Goal: Ask a question

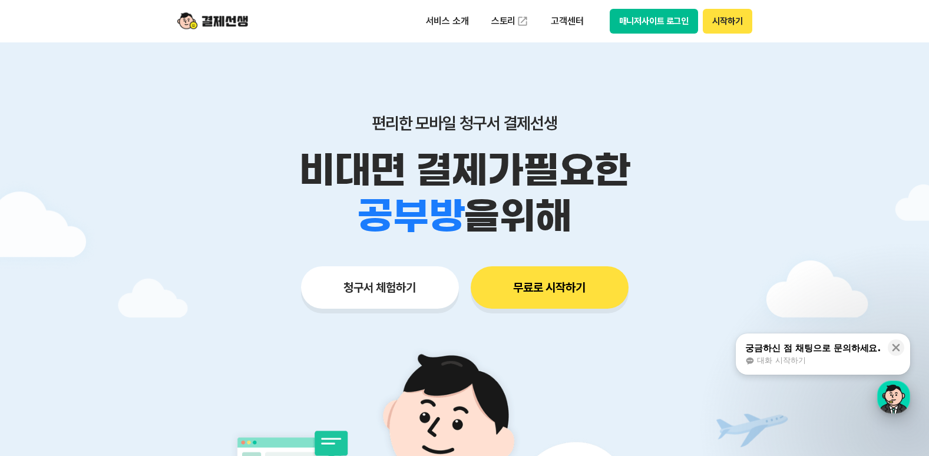
click at [889, 399] on div "button" at bounding box center [893, 396] width 33 height 33
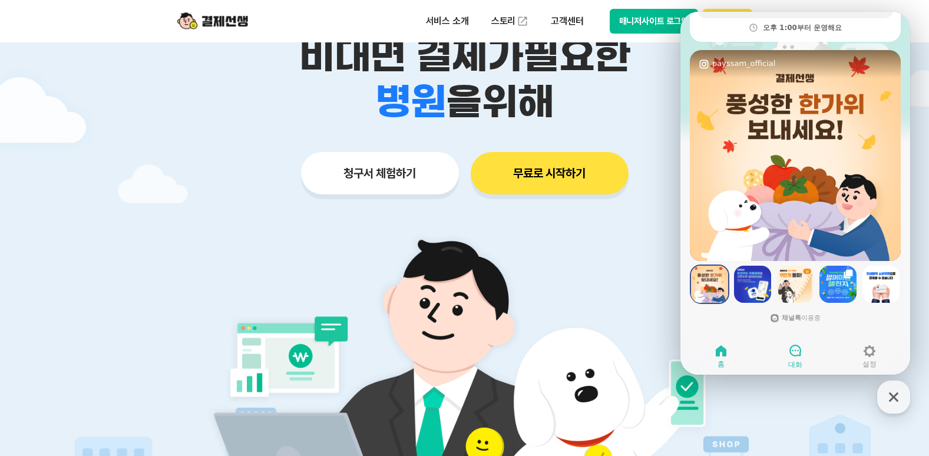
scroll to position [118, 0]
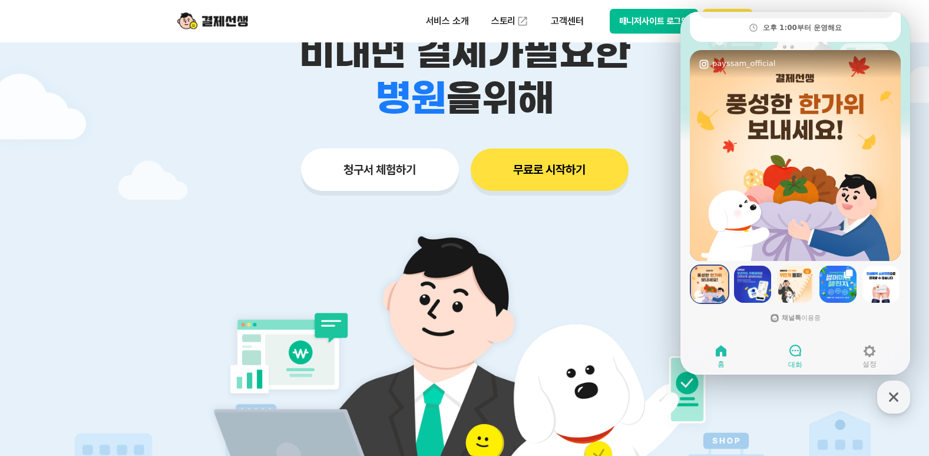
click at [788, 351] on icon at bounding box center [795, 350] width 14 height 14
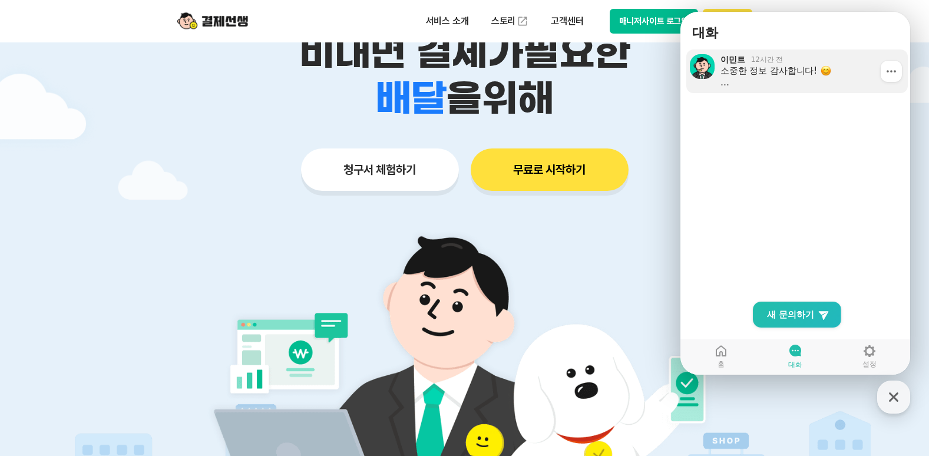
click at [779, 85] on div "소중한 정보 감사합니다! 결제선생은 전화 상담이 어렵기 때문에, 채팅으로 문의를 남겨주셔야 상담이 시작 됩니다. 상담은 순차 진행 되며, 답변…" at bounding box center [809, 77] width 179 height 24
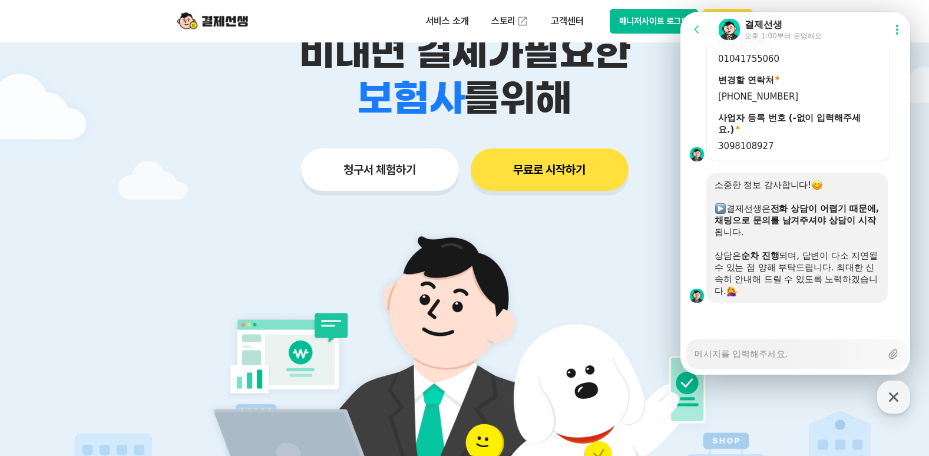
scroll to position [177, 0]
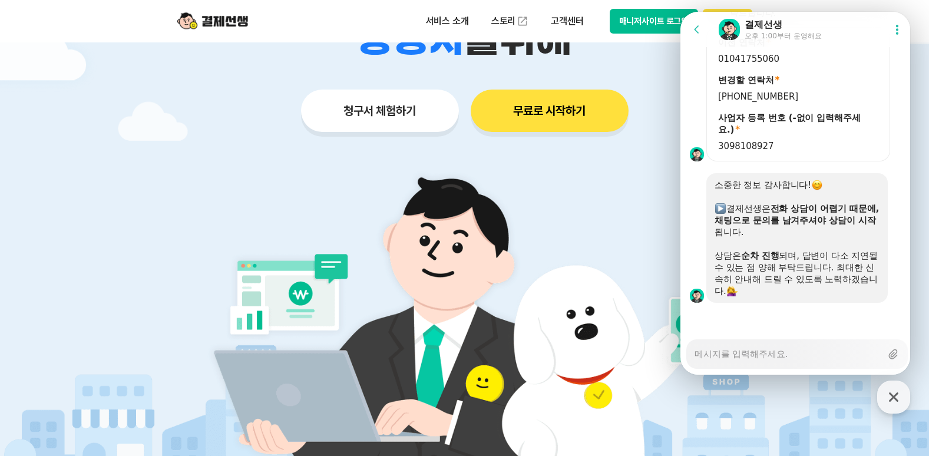
click at [809, 282] on div "상담은 순차 진행 되며, 답변이 다소 지연될 수 있는 점 양해 부탁드립니다. 최대한 신속히 안내해 드릴 수 있도록 노력하겠습니다." at bounding box center [796, 273] width 165 height 47
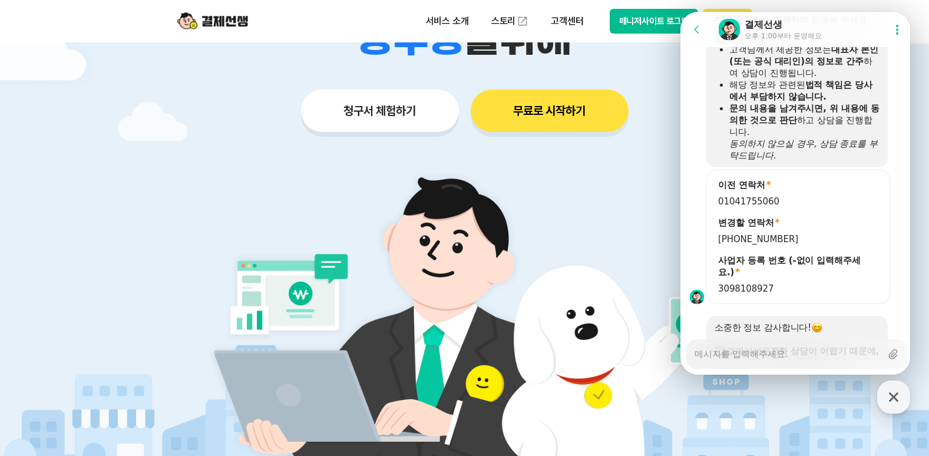
scroll to position [1037, 0]
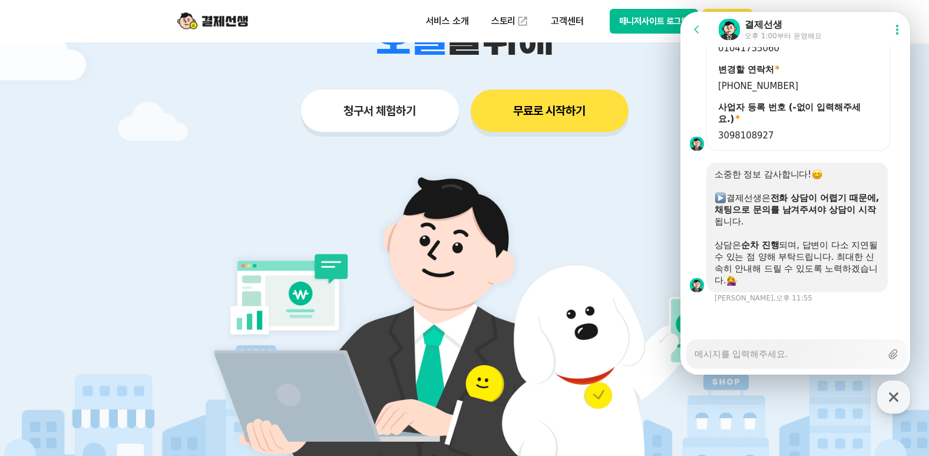
click at [765, 355] on textarea "Messenger Input Textarea" at bounding box center [787, 350] width 187 height 20
type textarea "x"
type textarea "ㄷ"
type textarea "x"
type textarea "도"
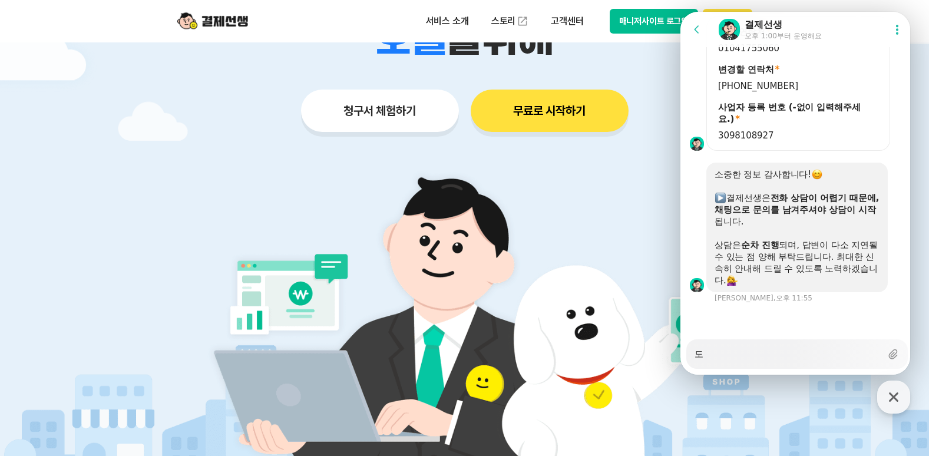
type textarea "x"
type textarea "동"
type textarea "x"
type textarea "동ㅇ"
type textarea "x"
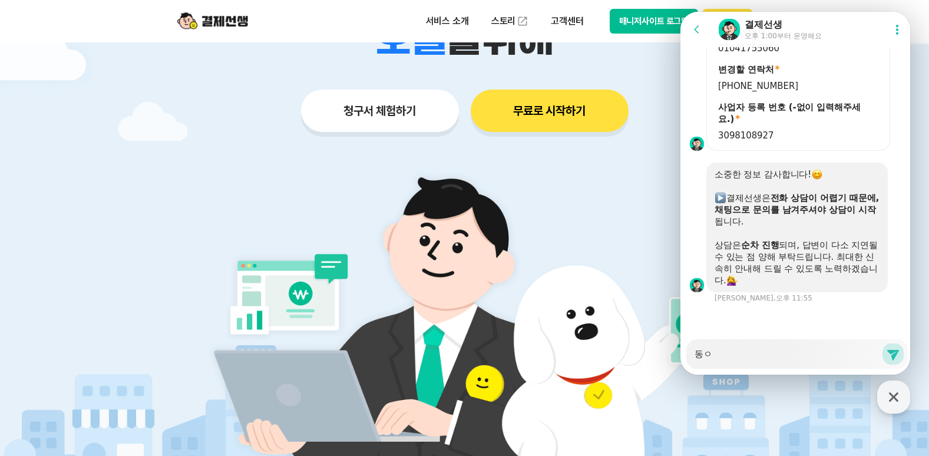
type textarea "동으"
type textarea "x"
type textarea "동의"
type textarea "x"
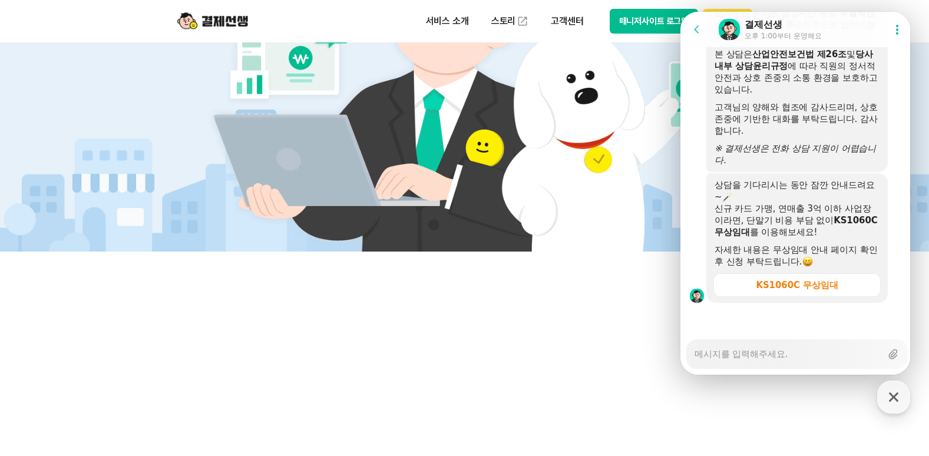
scroll to position [1637, 0]
type textarea "x"
